Goal: Information Seeking & Learning: Learn about a topic

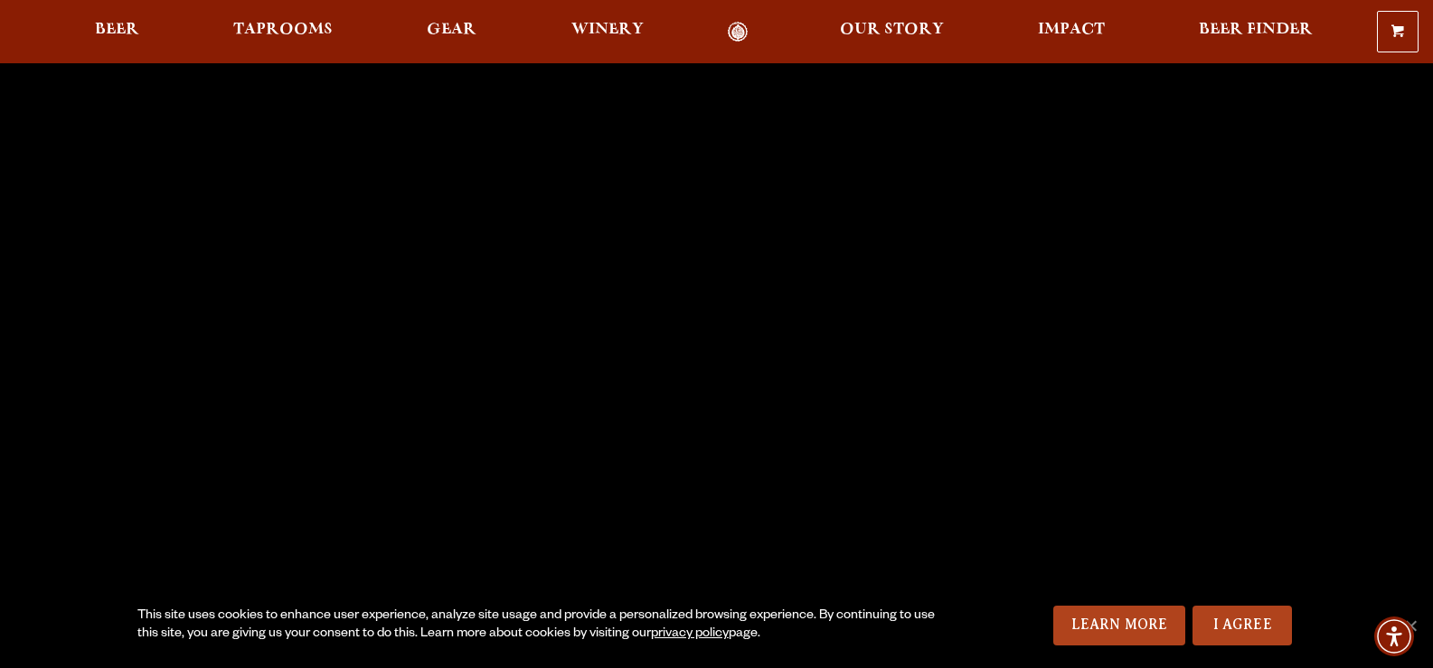
scroll to position [181, 0]
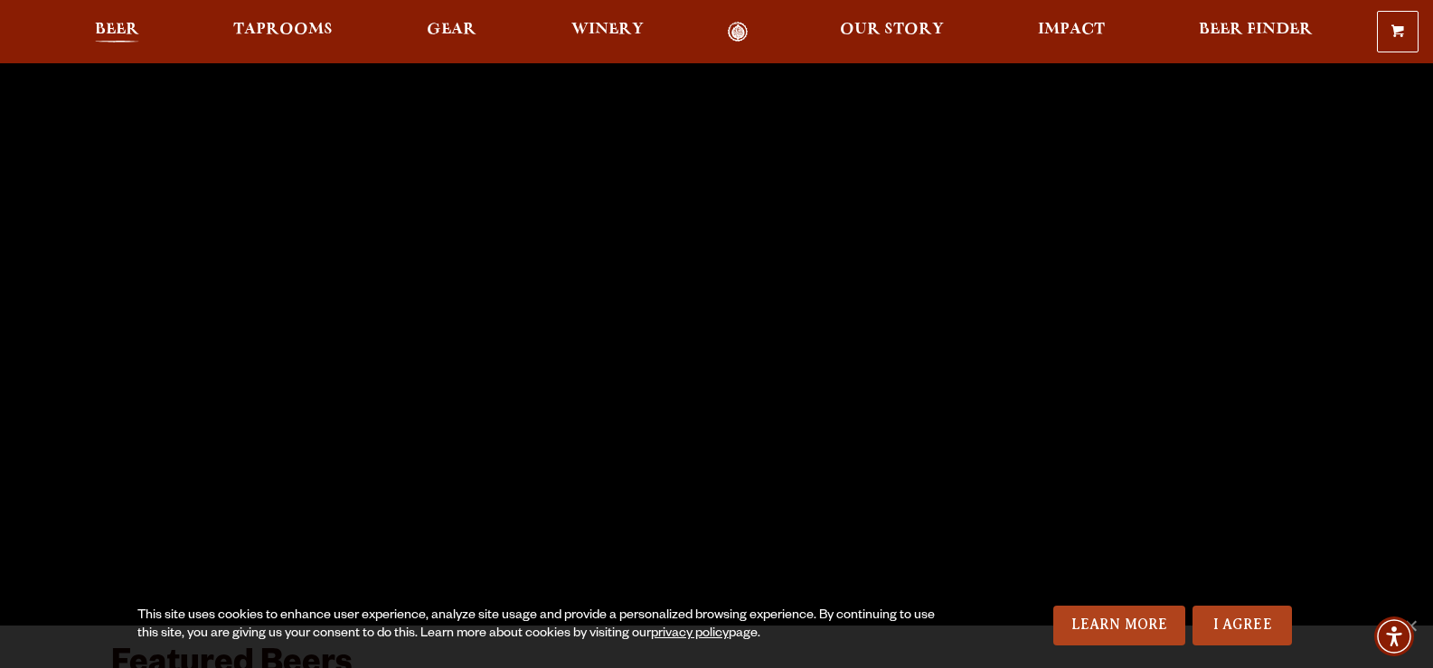
click at [136, 37] on span "Beer" at bounding box center [117, 30] width 44 height 14
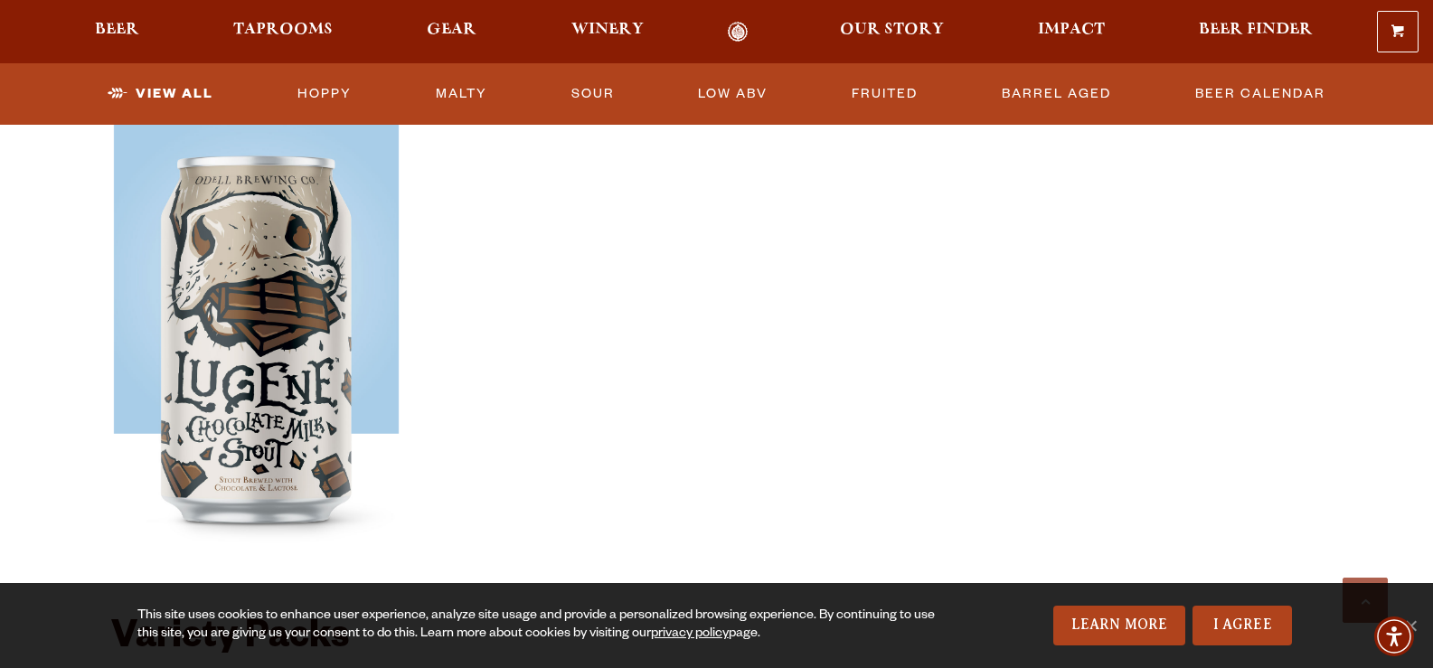
scroll to position [3165, 0]
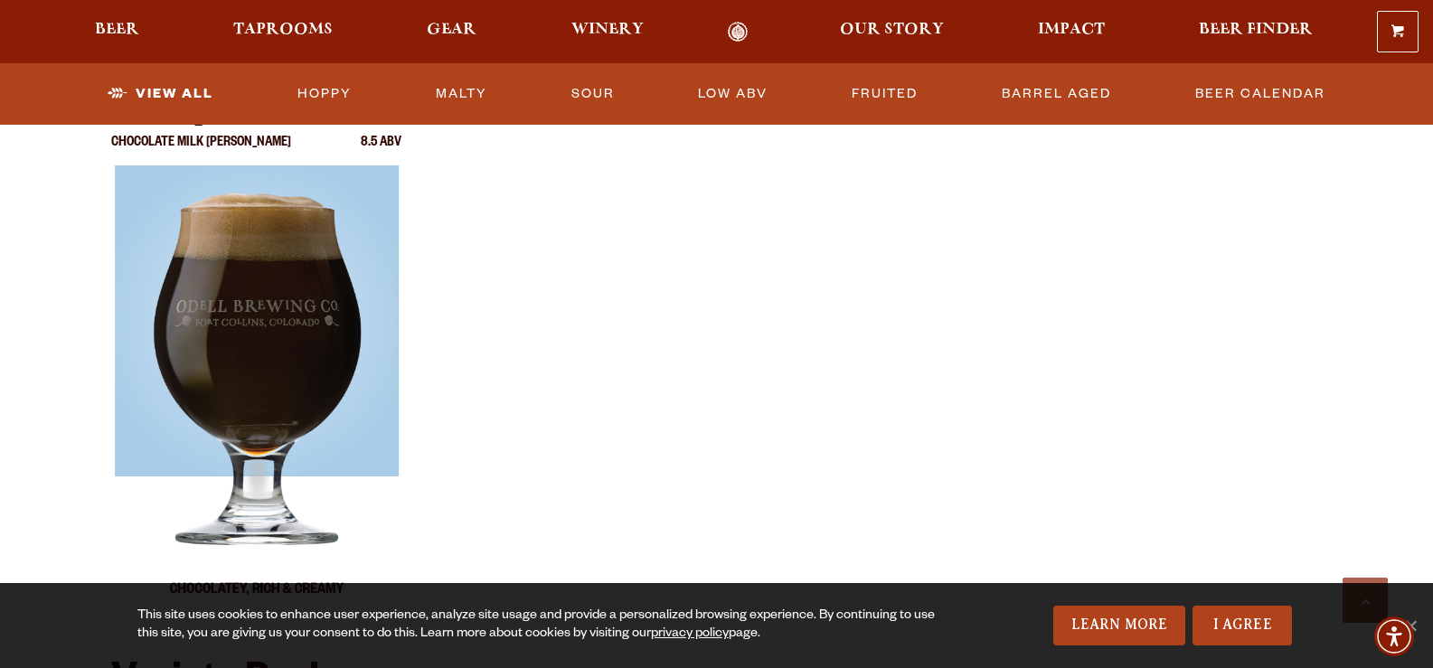
click at [261, 382] on img at bounding box center [256, 391] width 284 height 452
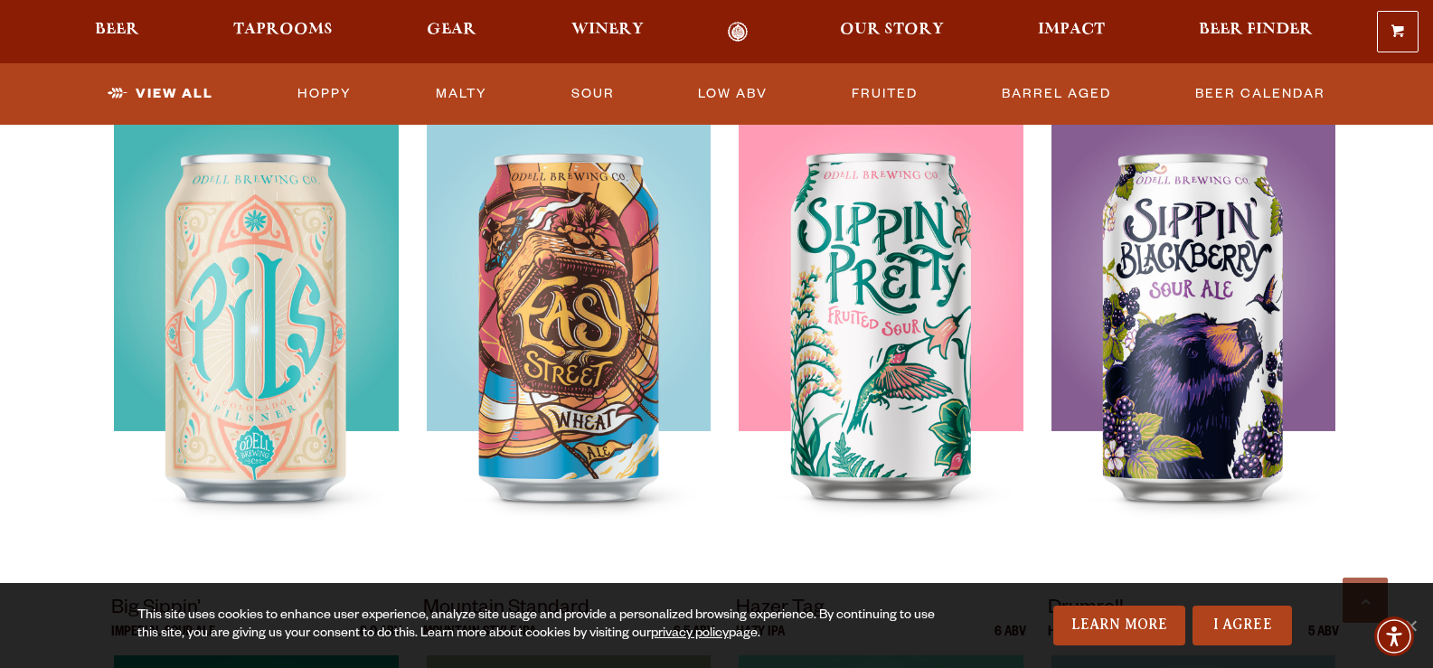
scroll to position [1175, 0]
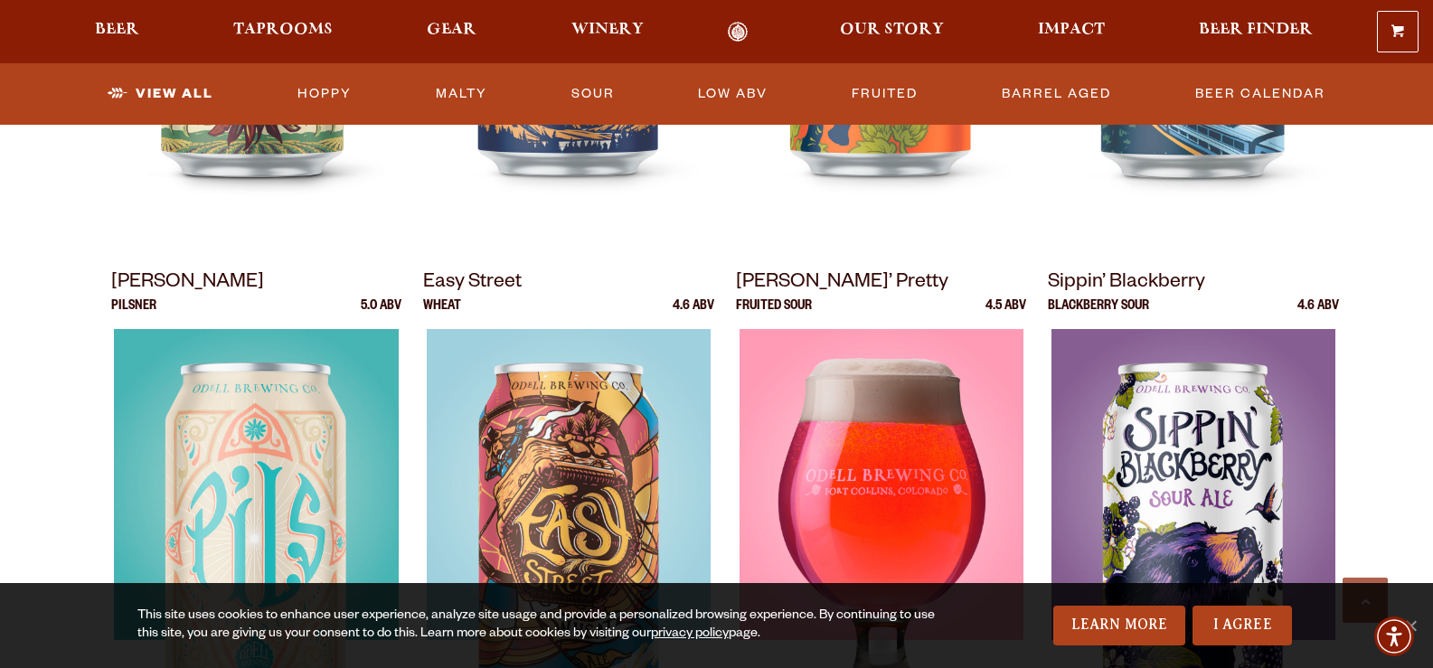
click at [920, 490] on div at bounding box center [881, 555] width 291 height 452
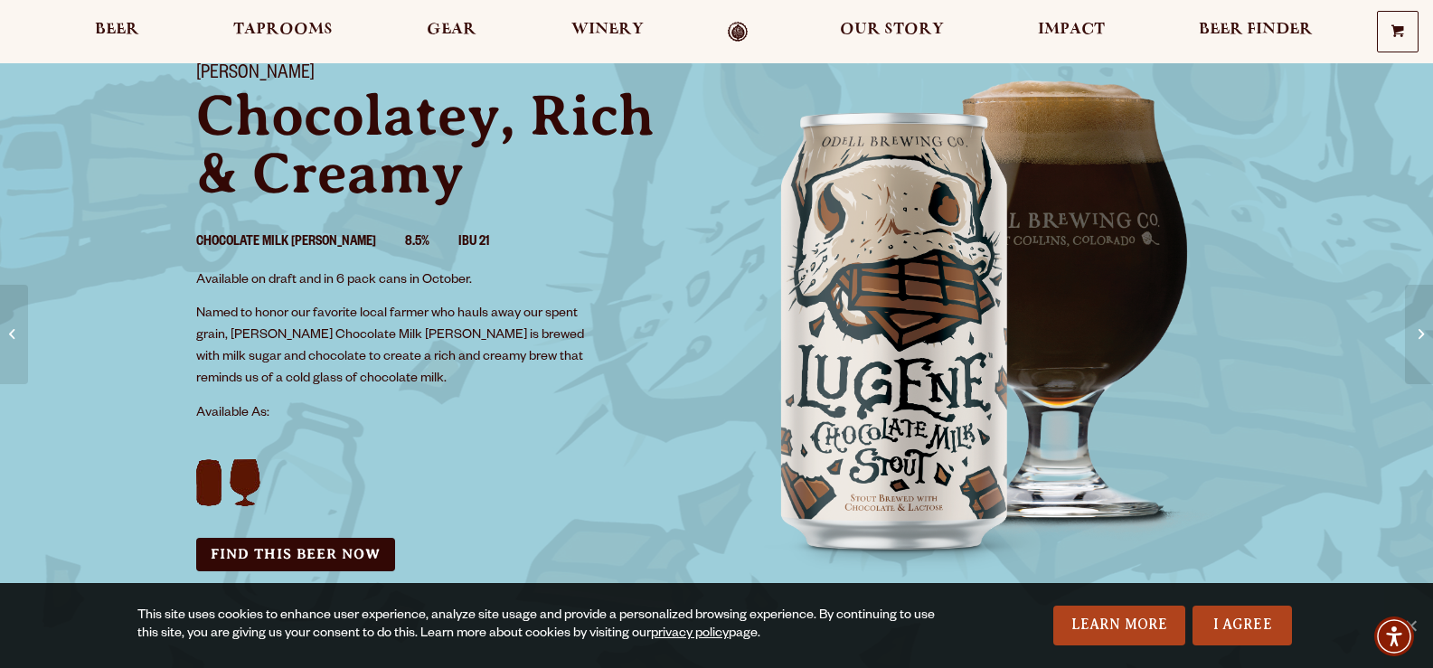
scroll to position [90, 0]
